Goal: Check status: Check status

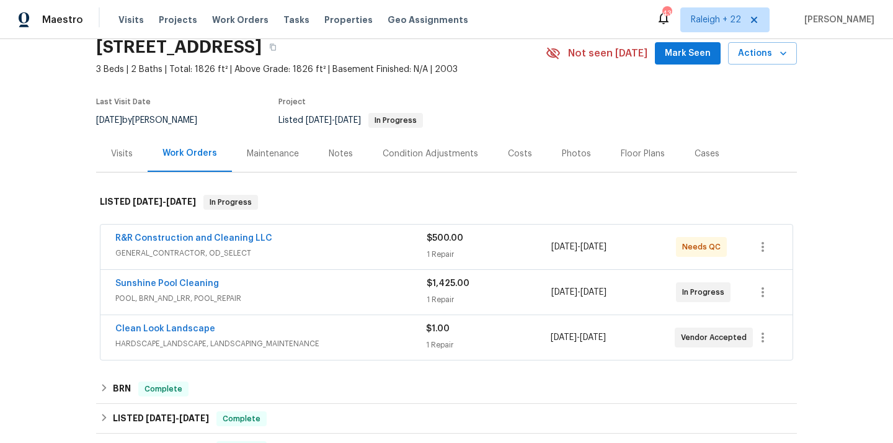
scroll to position [58, 0]
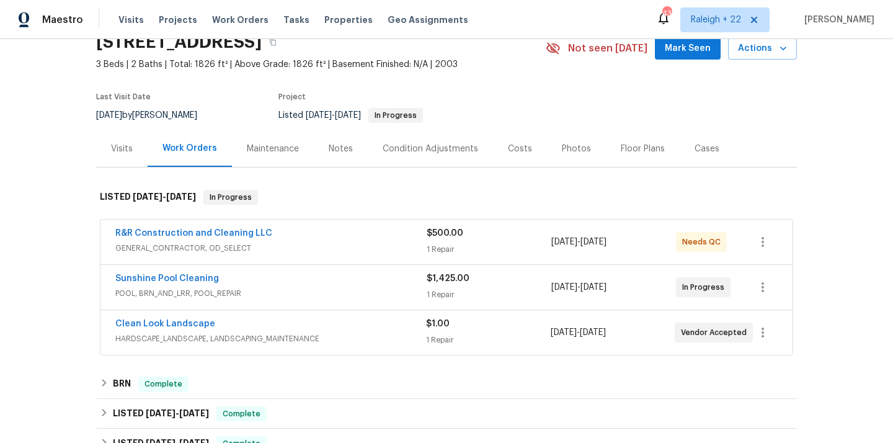
click at [192, 337] on span "HARDSCAPE_LANDSCAPE, LANDSCAPING_MAINTENANCE" at bounding box center [270, 339] width 311 height 12
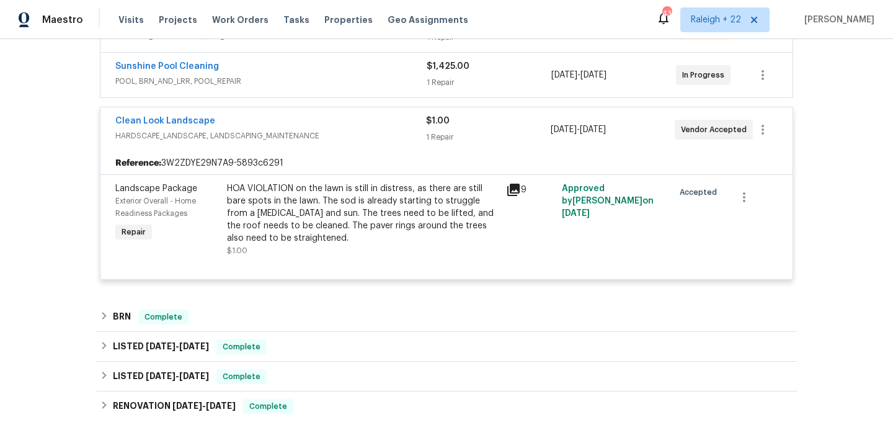
scroll to position [269, 0]
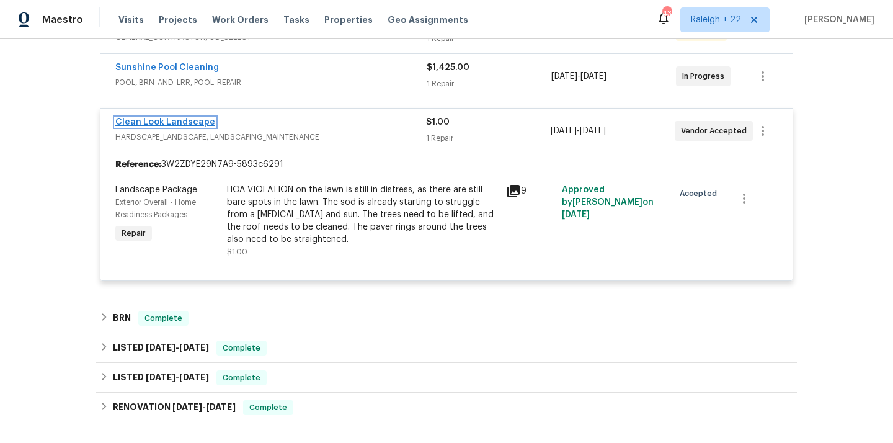
click at [187, 118] on link "Clean Look Landscape" at bounding box center [165, 122] width 100 height 9
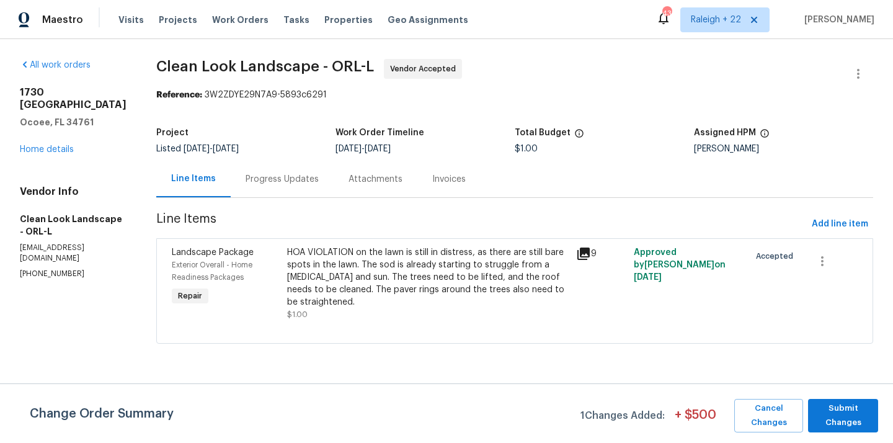
click at [285, 182] on div "Progress Updates" at bounding box center [282, 179] width 73 height 12
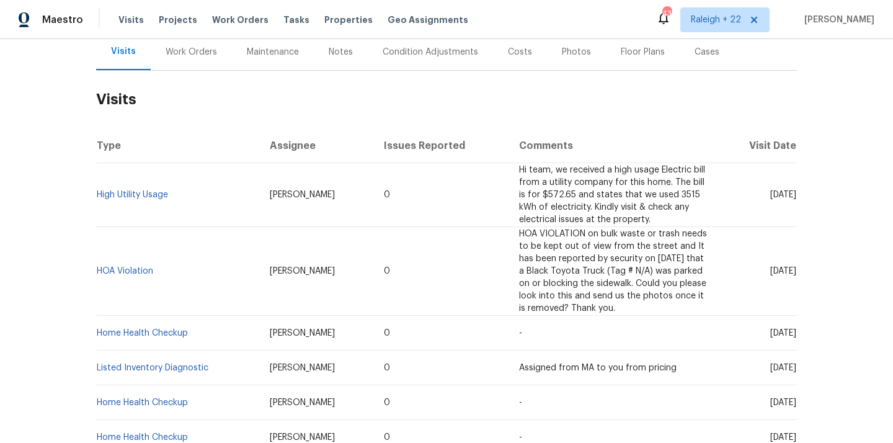
scroll to position [165, 0]
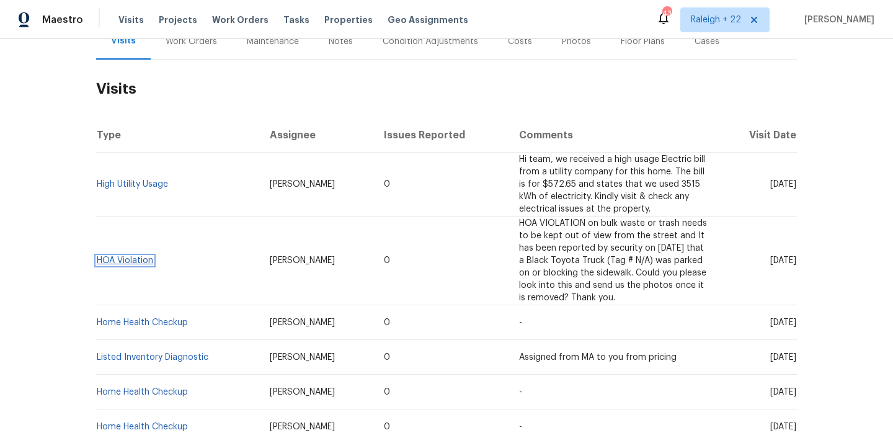
click at [143, 261] on link "HOA Violation" at bounding box center [125, 260] width 56 height 9
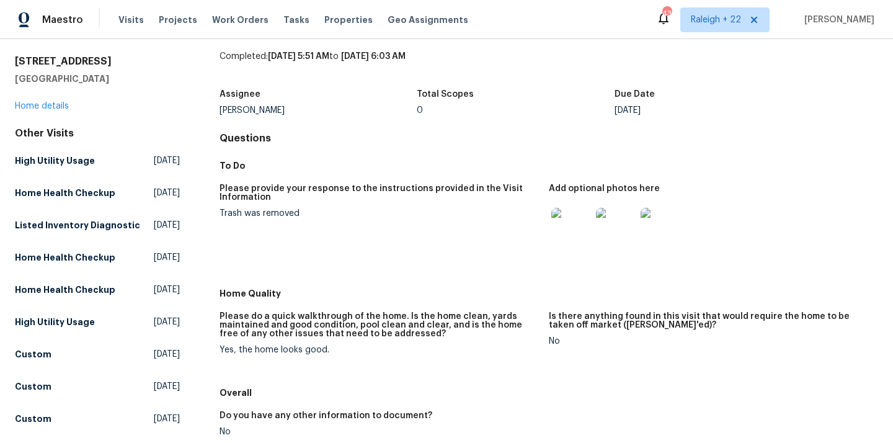
scroll to position [38, 0]
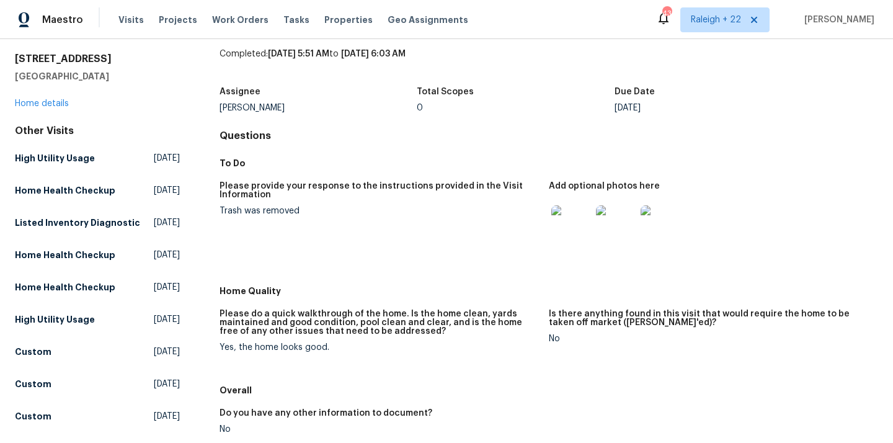
click at [578, 233] on img at bounding box center [571, 225] width 40 height 40
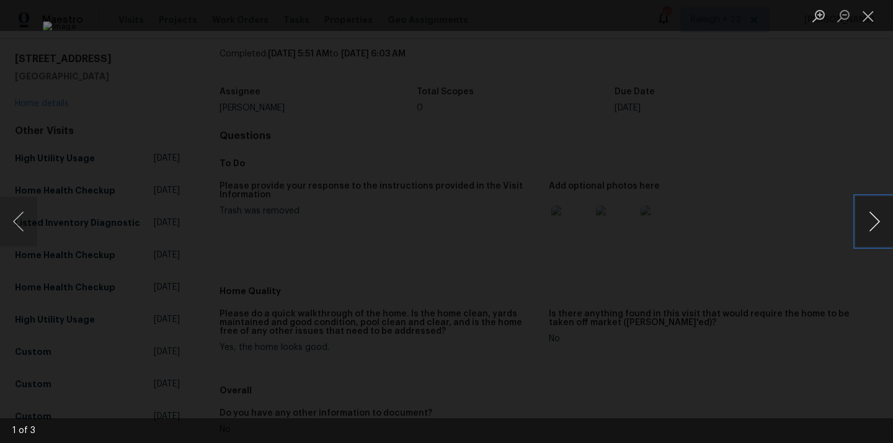
click at [875, 216] on button "Next image" at bounding box center [874, 222] width 37 height 50
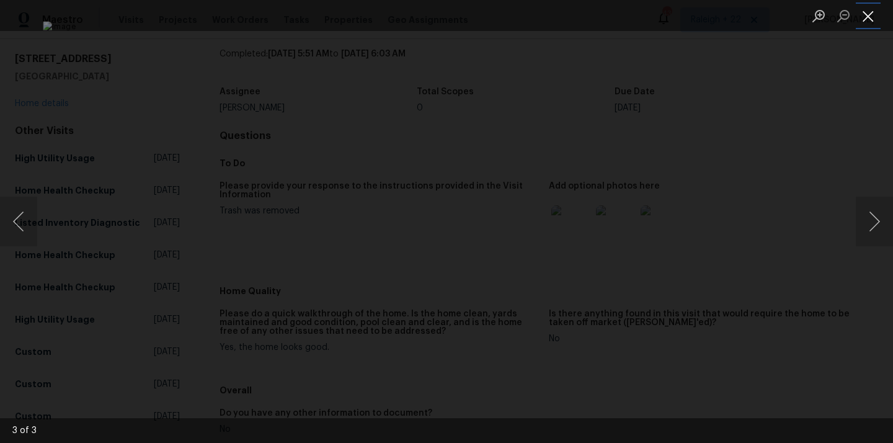
click at [868, 10] on button "Close lightbox" at bounding box center [868, 16] width 25 height 22
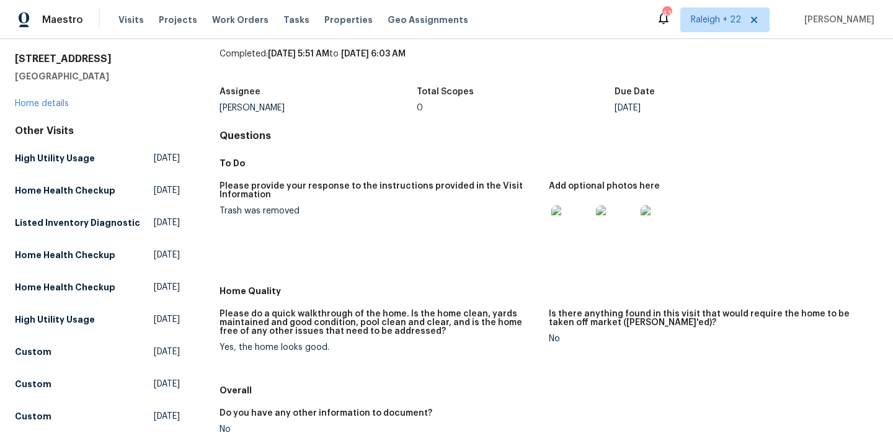
scroll to position [0, 0]
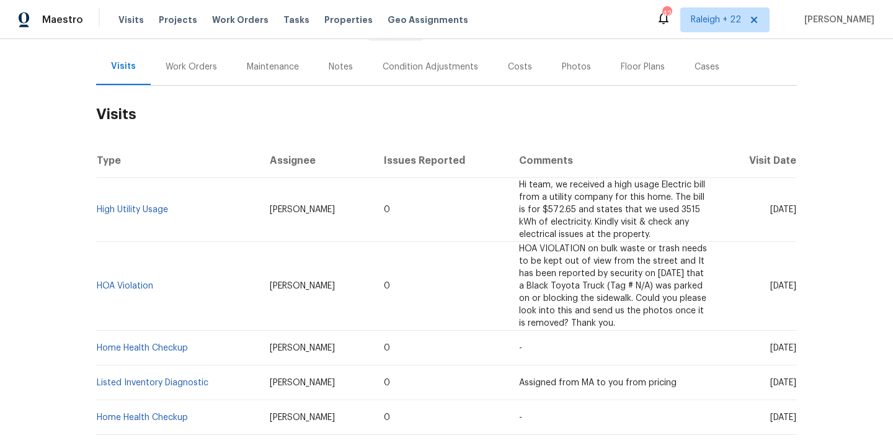
scroll to position [136, 0]
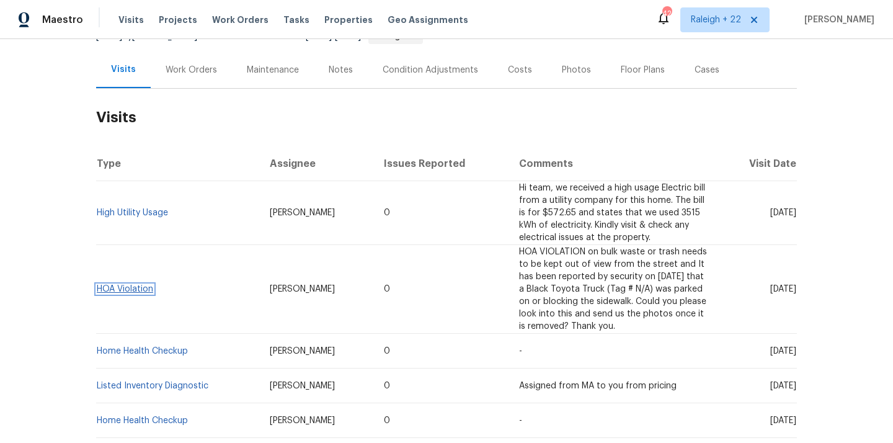
click at [135, 290] on link "HOA Violation" at bounding box center [125, 289] width 56 height 9
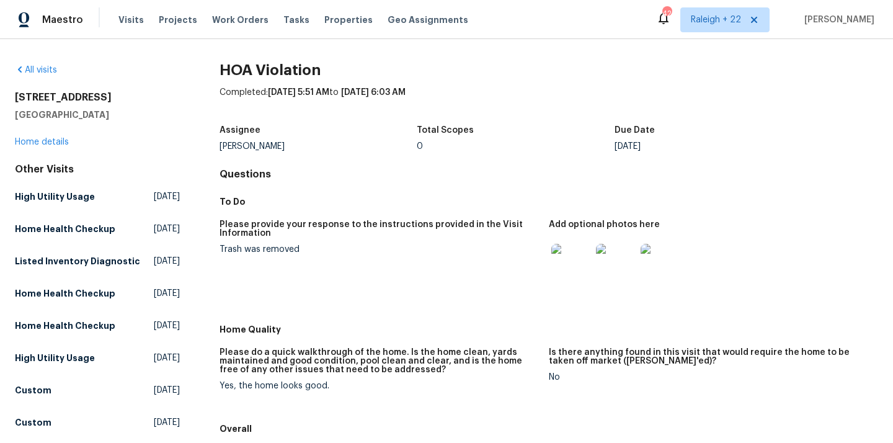
click at [581, 268] on img at bounding box center [571, 264] width 40 height 40
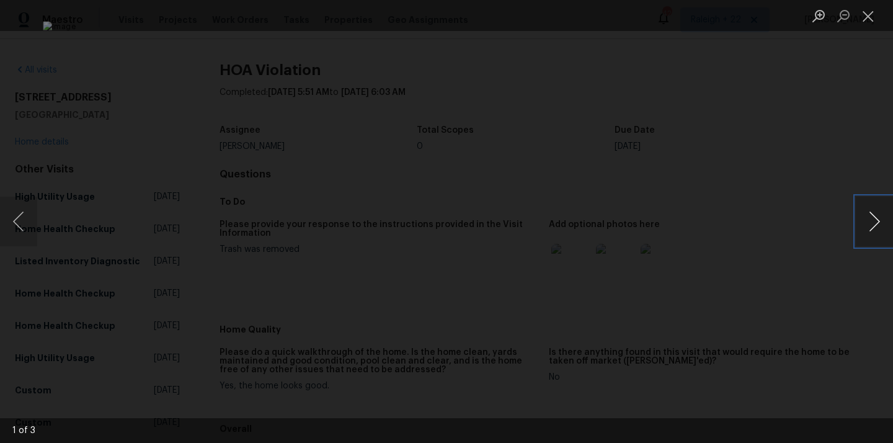
click at [872, 220] on button "Next image" at bounding box center [874, 222] width 37 height 50
click at [868, 19] on button "Close lightbox" at bounding box center [868, 16] width 25 height 22
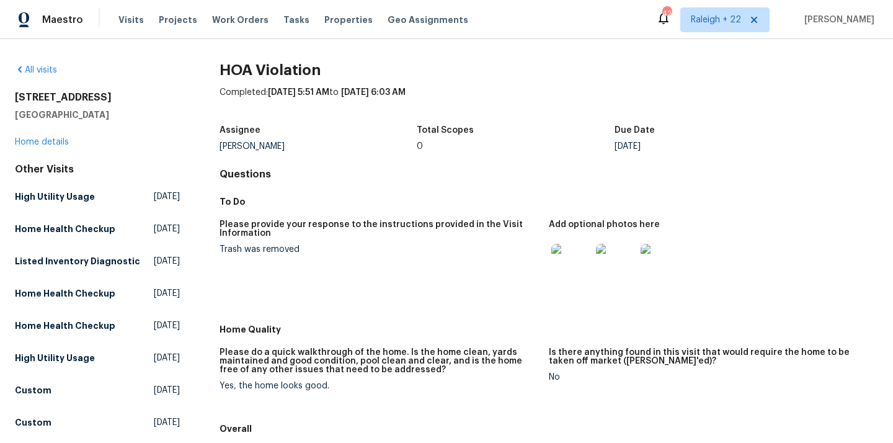
click at [579, 269] on img at bounding box center [571, 264] width 40 height 40
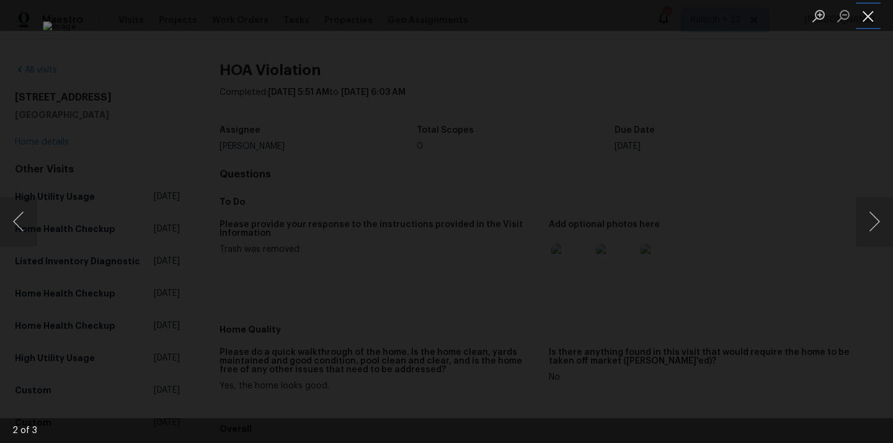
click at [868, 22] on button "Close lightbox" at bounding box center [868, 16] width 25 height 22
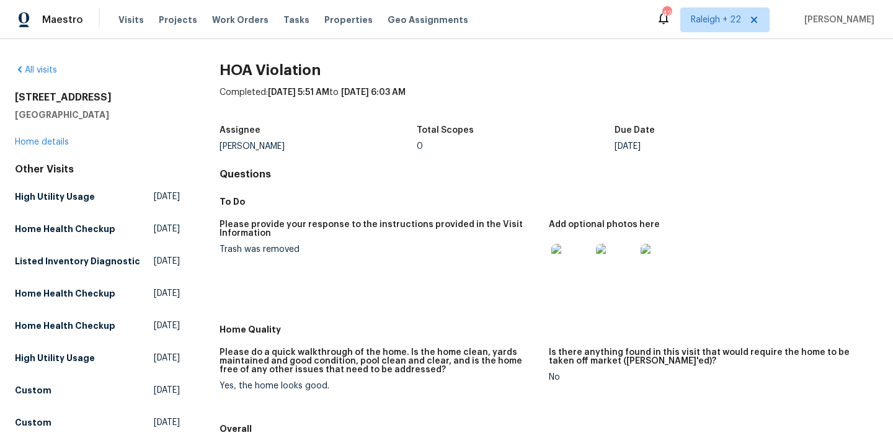
click at [574, 251] on img at bounding box center [571, 264] width 40 height 40
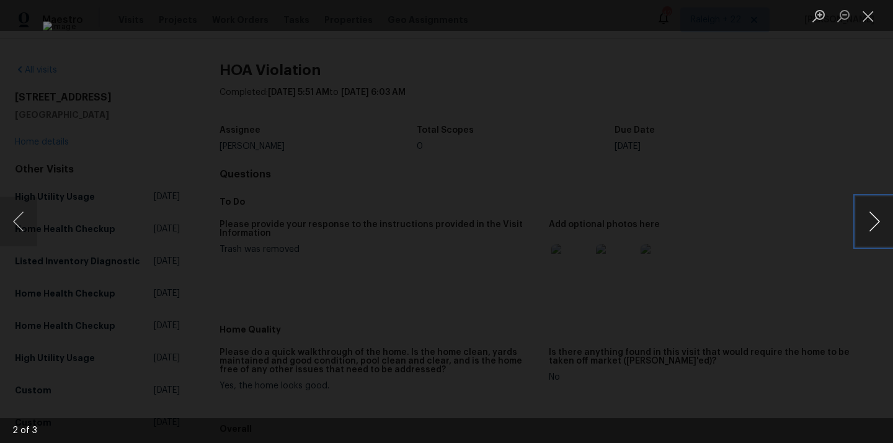
click at [876, 216] on button "Next image" at bounding box center [874, 222] width 37 height 50
click at [20, 211] on button "Previous image" at bounding box center [18, 222] width 37 height 50
click at [873, 225] on button "Next image" at bounding box center [874, 222] width 37 height 50
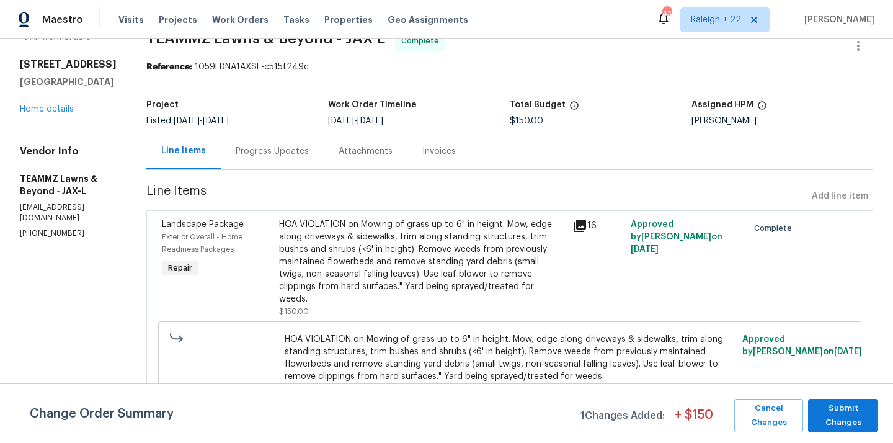
scroll to position [43, 0]
